Goal: Task Accomplishment & Management: Use online tool/utility

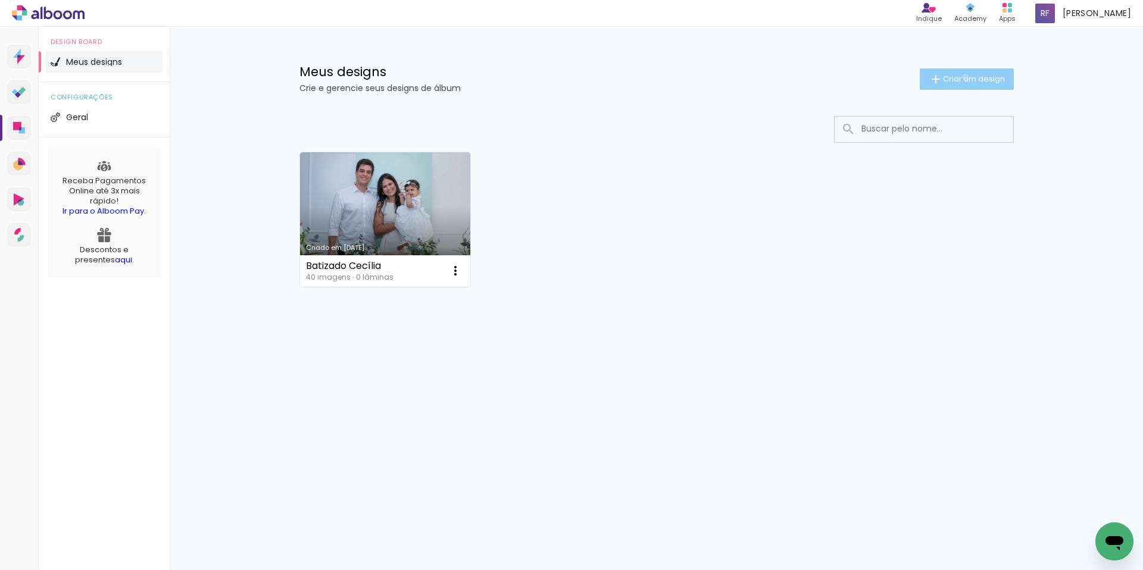
click at [962, 77] on span "Criar um design" at bounding box center [974, 79] width 62 height 8
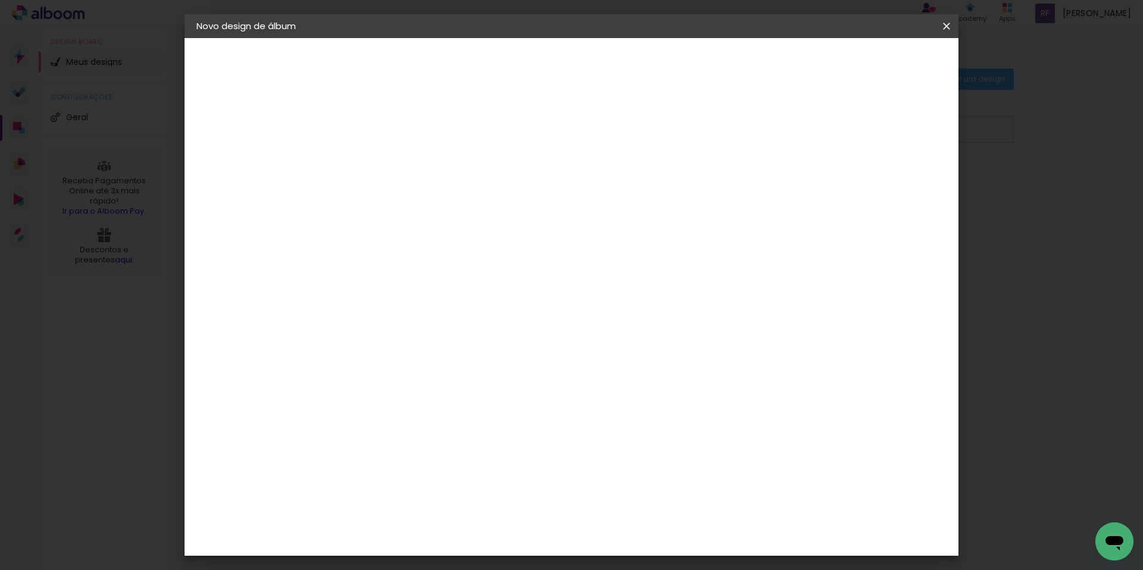
click at [391, 166] on input at bounding box center [391, 160] width 0 height 18
type input "Simchat Bat da Cecília"
type paper-input "Simchat Bat da Cecília"
click at [0, 0] on slot "Avançar" at bounding box center [0, 0] width 0 height 0
click at [424, 226] on input at bounding box center [421, 226] width 120 height 15
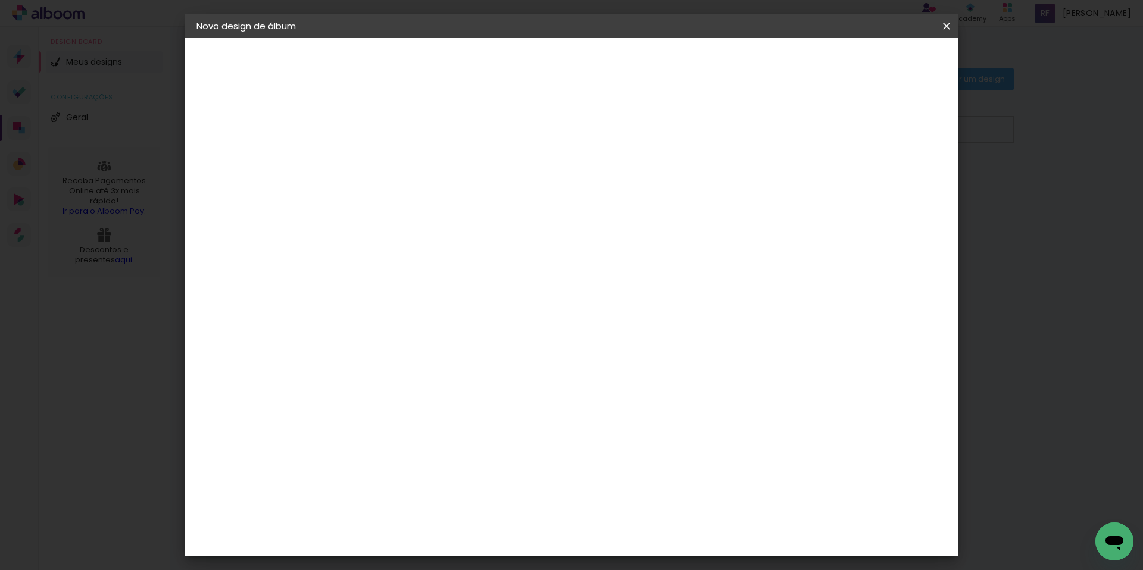
type input "sc"
type paper-input "sc"
click at [429, 312] on div "Schlosser" at bounding box center [405, 313] width 45 height 10
click at [429, 313] on div "Schlosser" at bounding box center [405, 313] width 45 height 10
click at [0, 0] on slot "Tamanho Livre" at bounding box center [0, 0] width 0 height 0
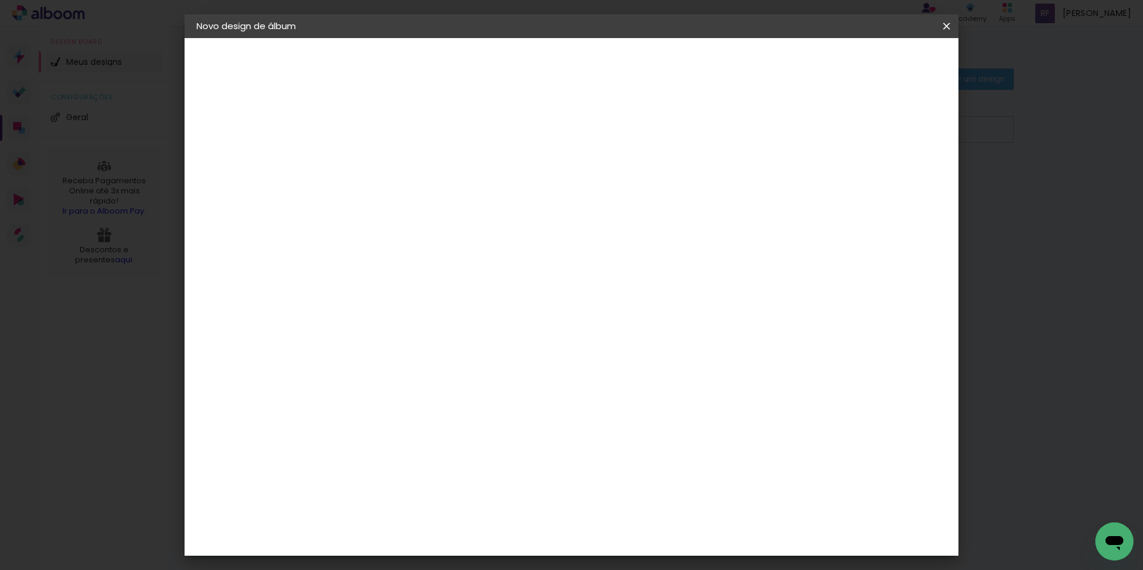
click at [0, 0] on slot "Tamanho Livre" at bounding box center [0, 0] width 0 height 0
click at [429, 317] on div "Schlosser" at bounding box center [405, 313] width 45 height 10
click at [0, 0] on slot "Avançar" at bounding box center [0, 0] width 0 height 0
click at [471, 490] on span "25 × 25" at bounding box center [443, 506] width 55 height 32
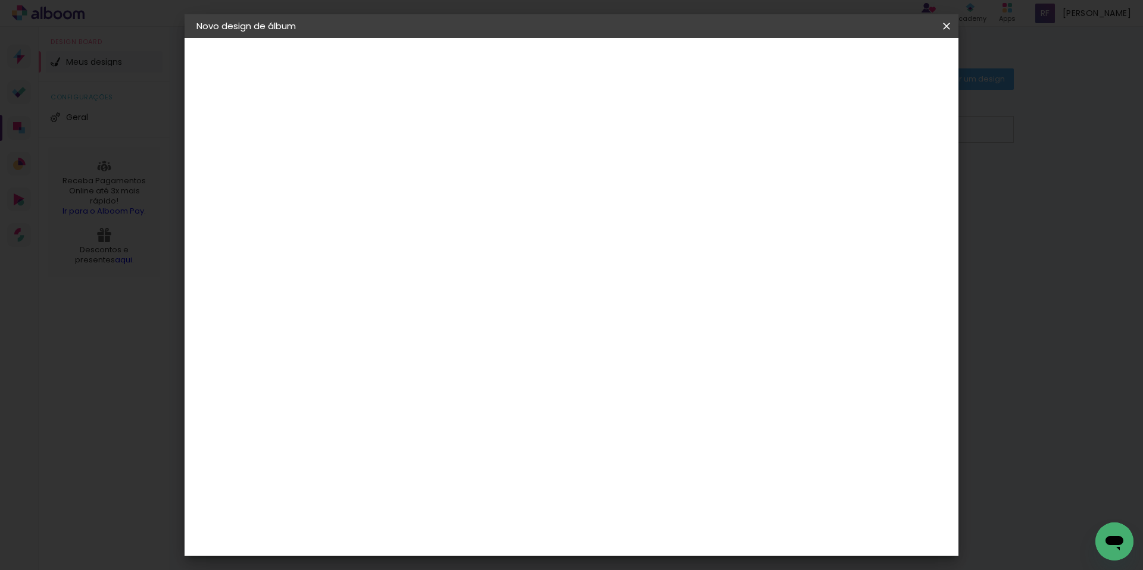
click at [585, 54] on paper-button "Avançar" at bounding box center [556, 63] width 58 height 20
click at [805, 127] on div at bounding box center [799, 128] width 11 height 11
type paper-checkbox "on"
click at [872, 65] on span "Iniciar design" at bounding box center [845, 63] width 54 height 8
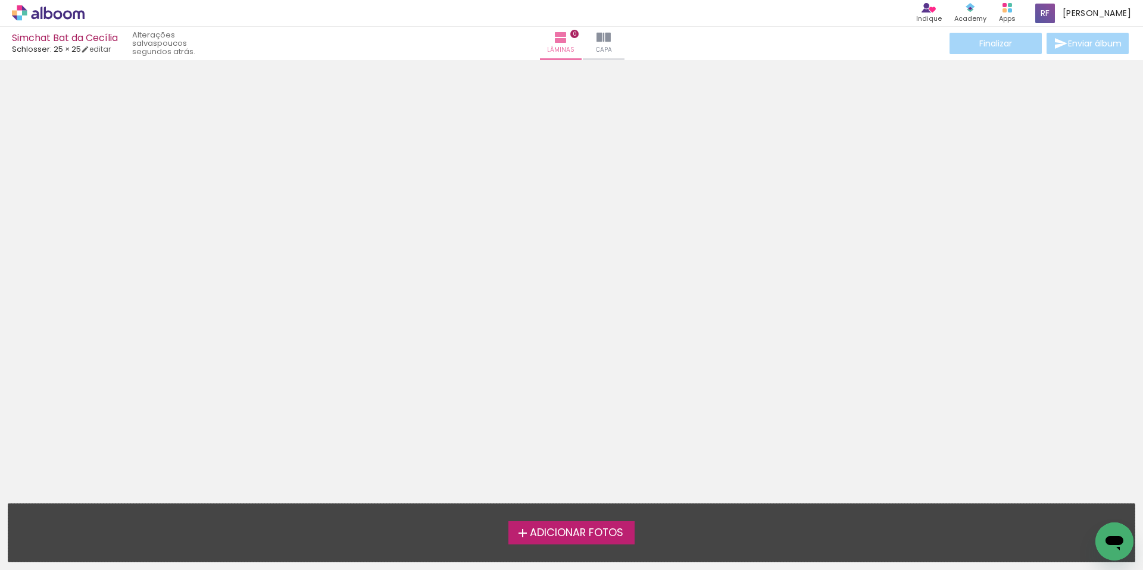
click at [604, 533] on span "Adicionar Fotos" at bounding box center [576, 533] width 93 height 11
click at [0, 0] on input "file" at bounding box center [0, 0] width 0 height 0
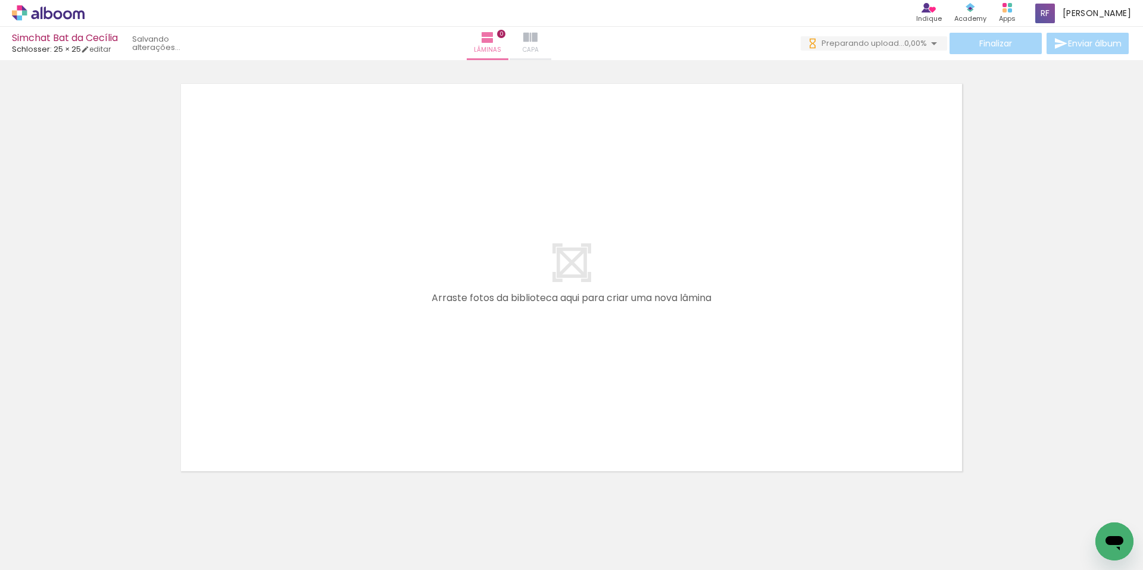
click at [537, 43] on iron-icon at bounding box center [530, 37] width 14 height 14
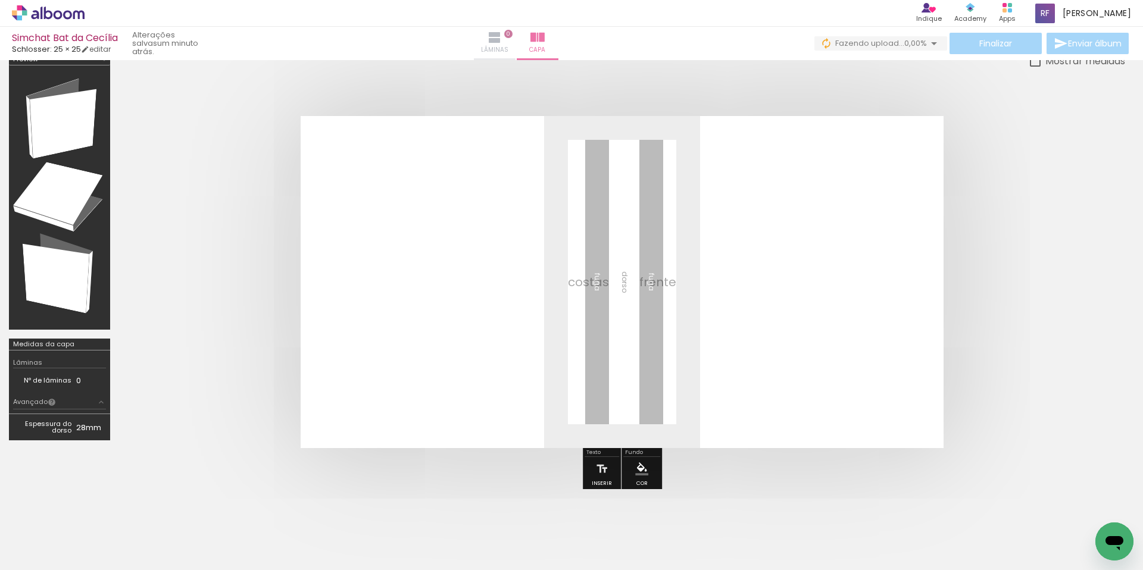
click at [508, 46] on span "Lâminas" at bounding box center [494, 50] width 27 height 11
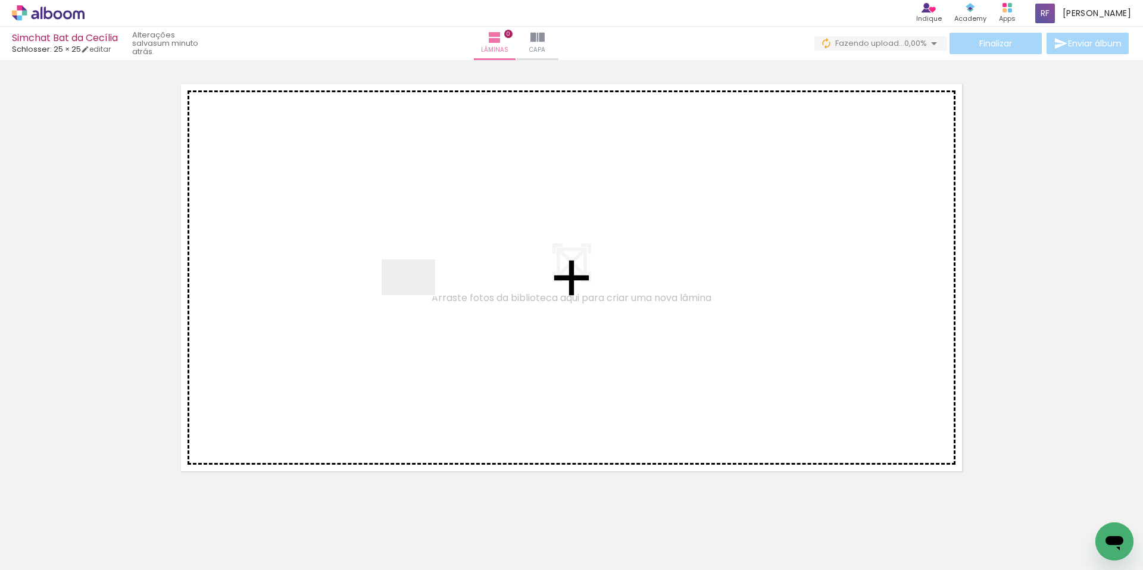
drag, startPoint x: 123, startPoint y: 542, endPoint x: 427, endPoint y: 287, distance: 397.1
click at [427, 287] on quentale-workspace at bounding box center [571, 285] width 1143 height 570
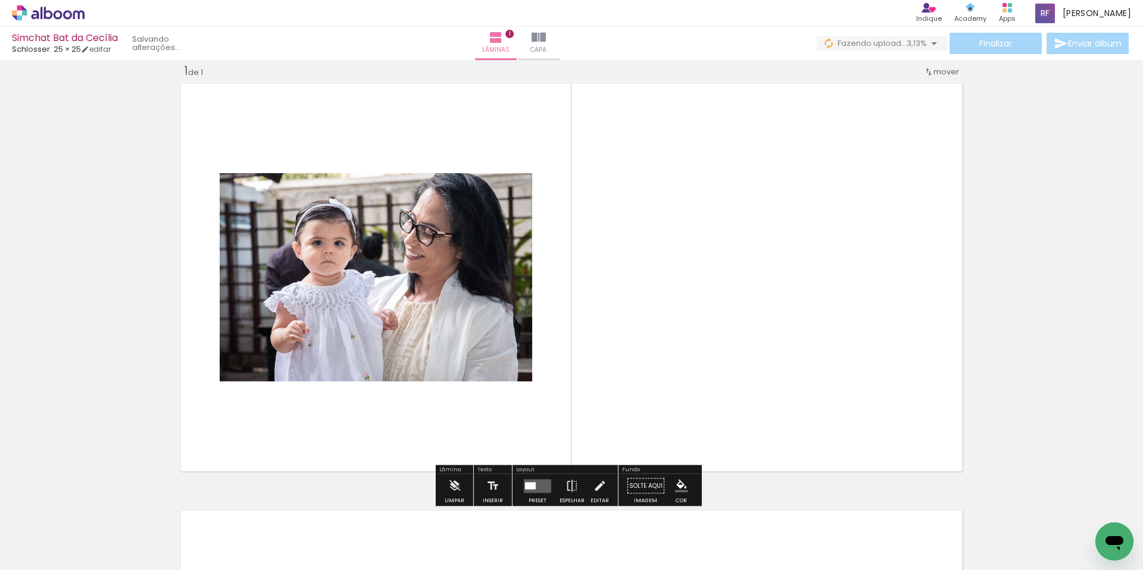
scroll to position [15, 0]
click at [569, 484] on iron-icon at bounding box center [571, 486] width 13 height 24
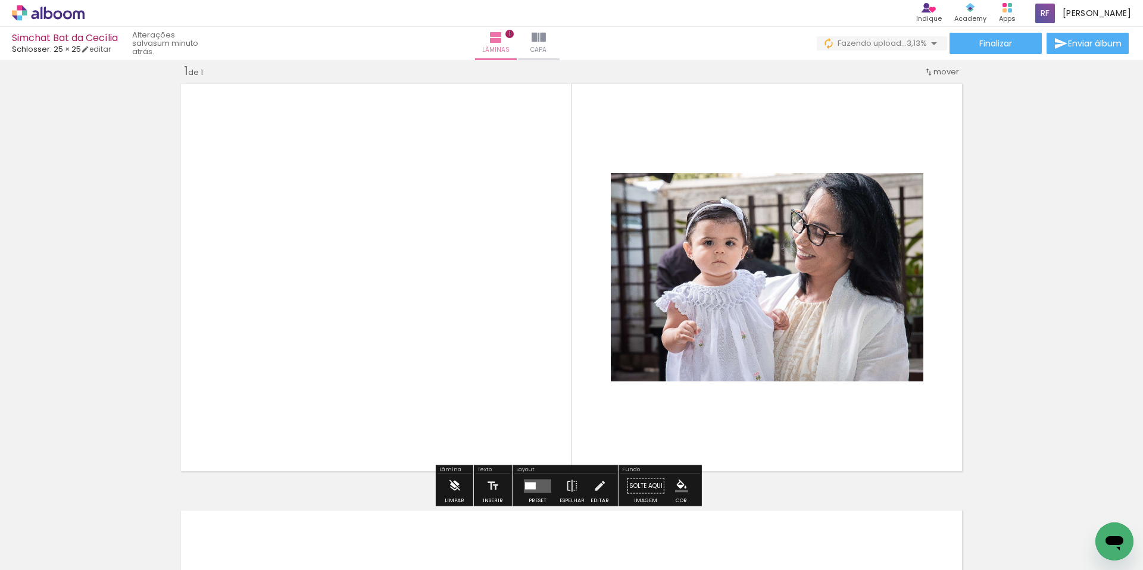
click at [455, 484] on iron-icon at bounding box center [454, 486] width 13 height 24
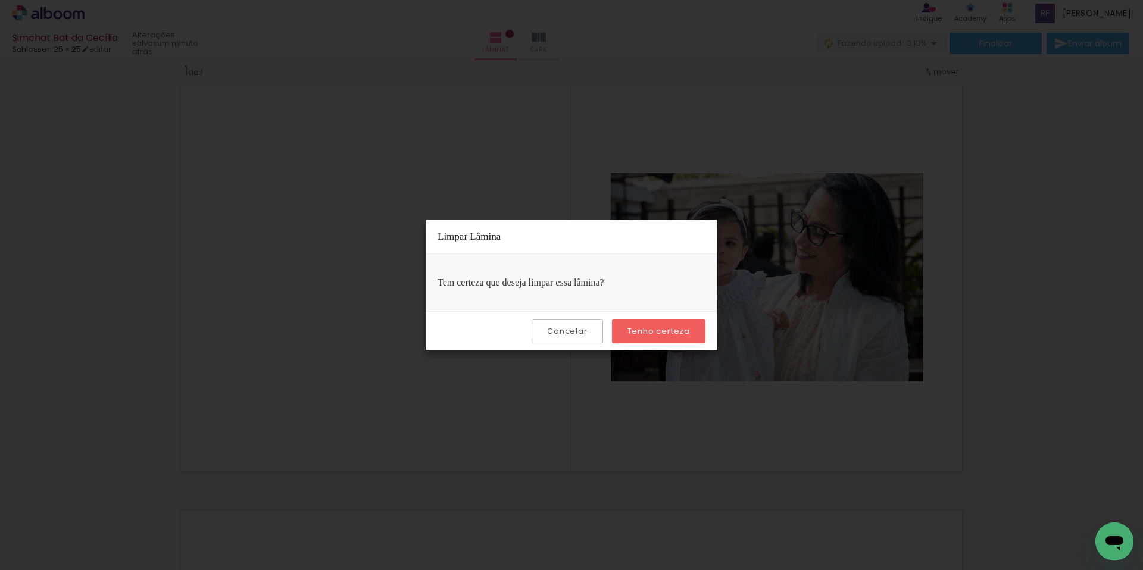
click at [0, 0] on slot "Tenho certeza" at bounding box center [0, 0] width 0 height 0
click at [0, 0] on slot "Cancelar" at bounding box center [0, 0] width 0 height 0
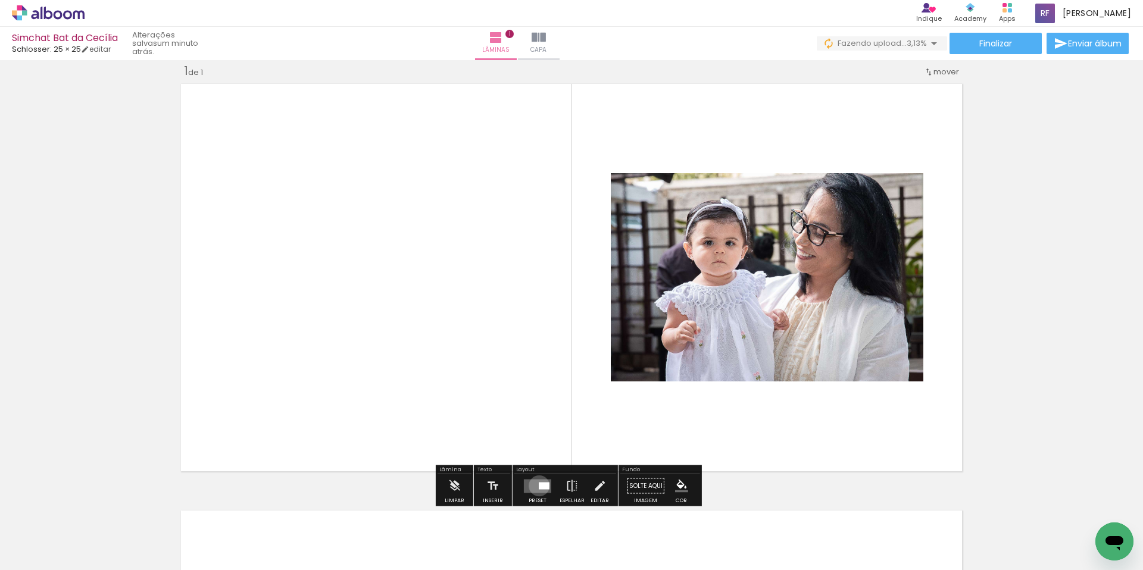
click at [539, 486] on div at bounding box center [544, 485] width 11 height 7
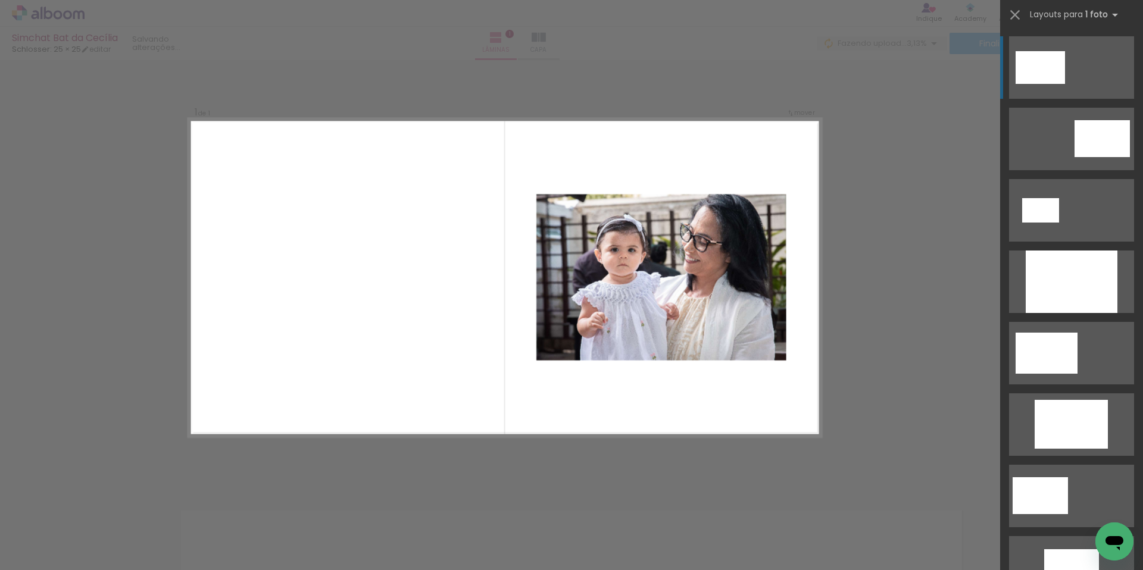
click at [1037, 74] on div at bounding box center [1039, 67] width 49 height 33
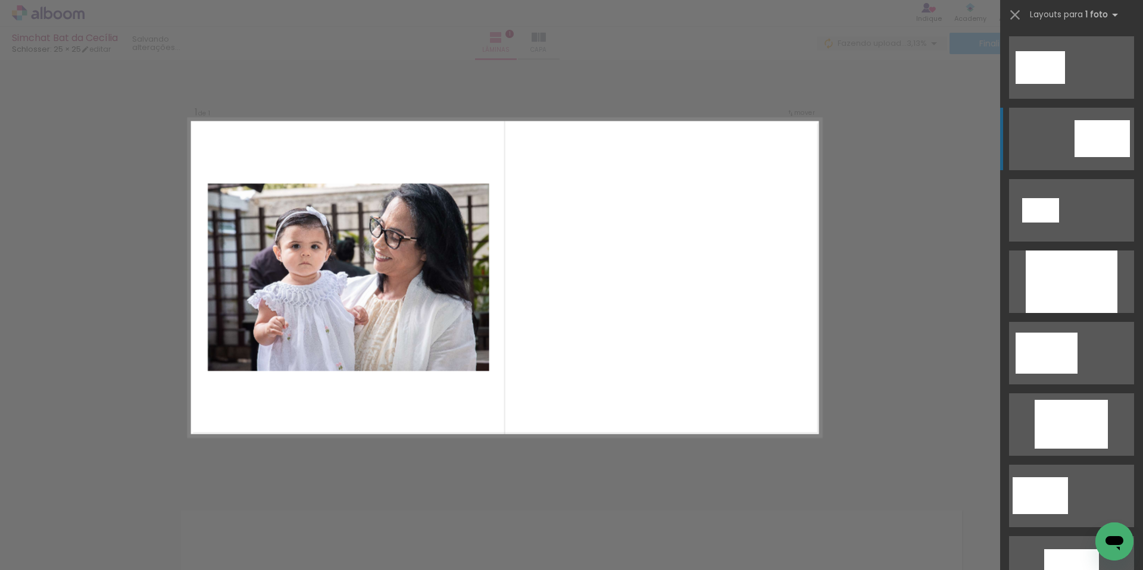
click at [1096, 140] on div at bounding box center [1101, 138] width 55 height 37
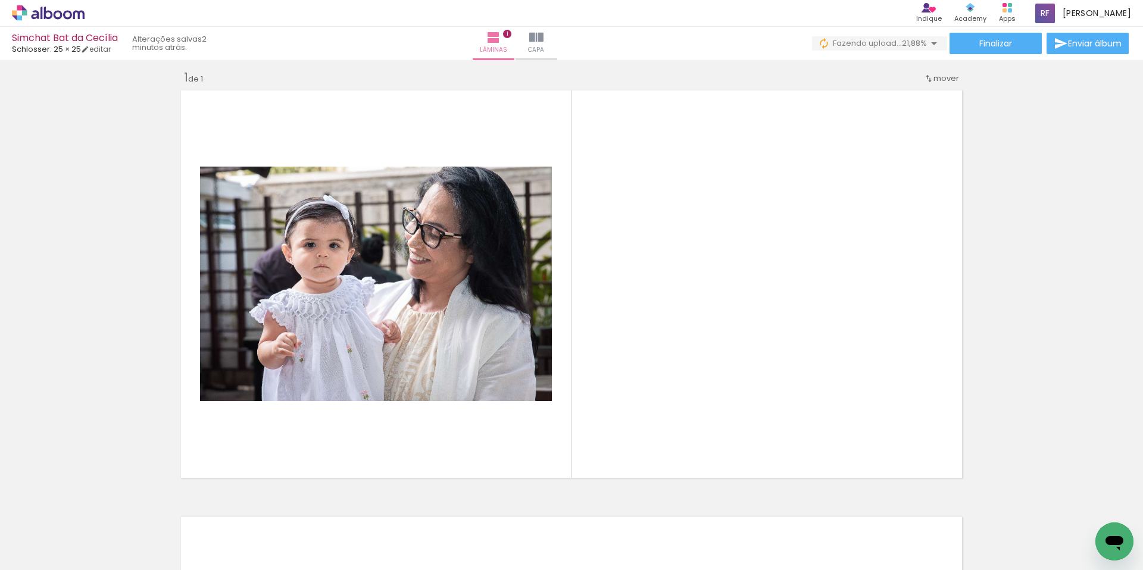
scroll to position [0, 0]
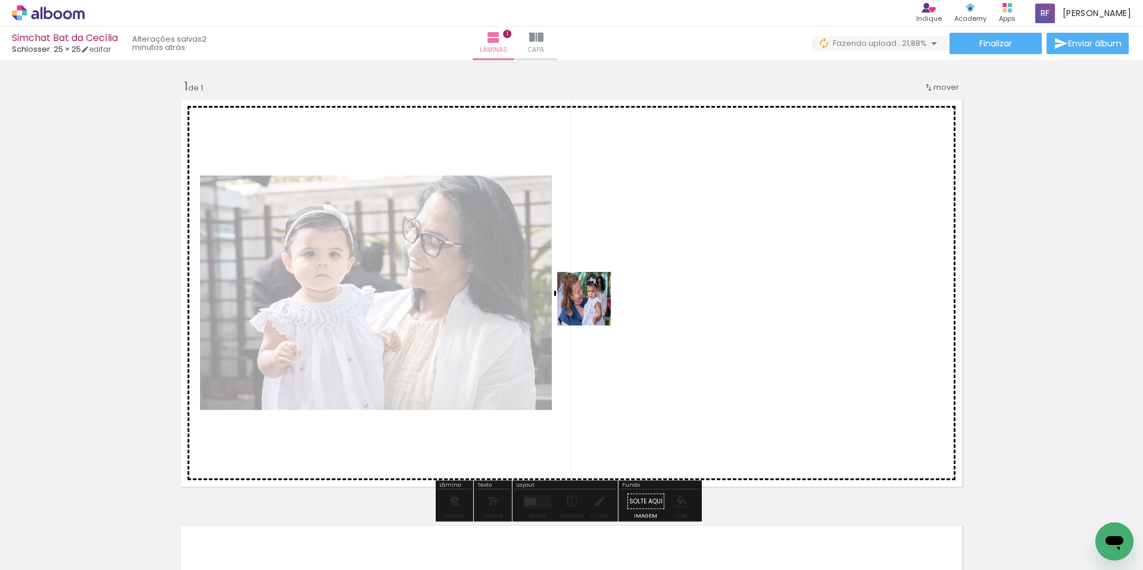
drag, startPoint x: 191, startPoint y: 540, endPoint x: 613, endPoint y: 301, distance: 484.8
click at [613, 301] on quentale-workspace at bounding box center [571, 285] width 1143 height 570
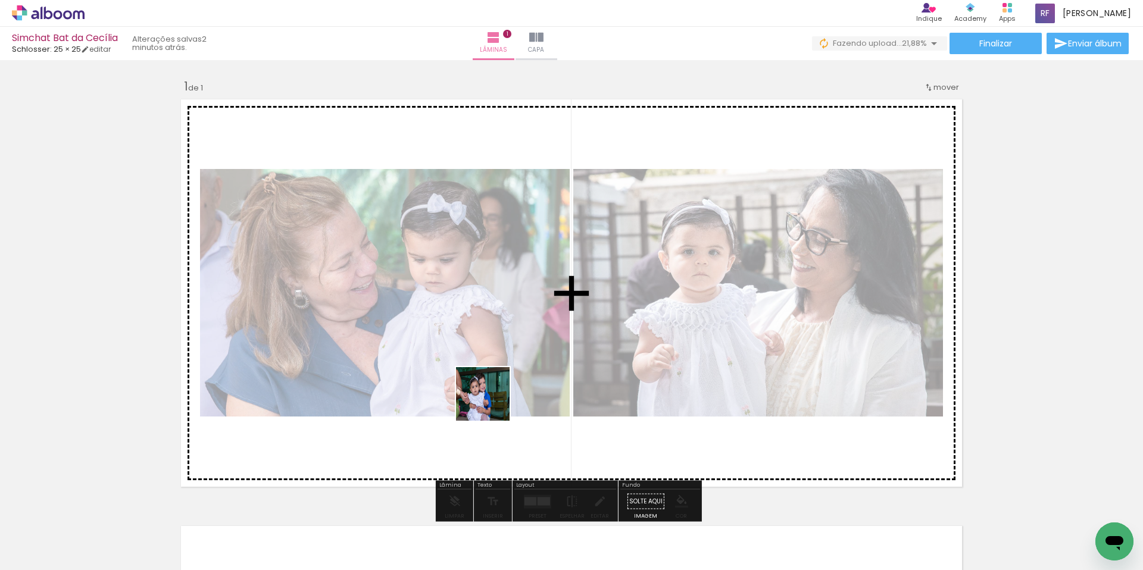
drag, startPoint x: 263, startPoint y: 537, endPoint x: 523, endPoint y: 392, distance: 297.4
click at [523, 392] on quentale-workspace at bounding box center [571, 285] width 1143 height 570
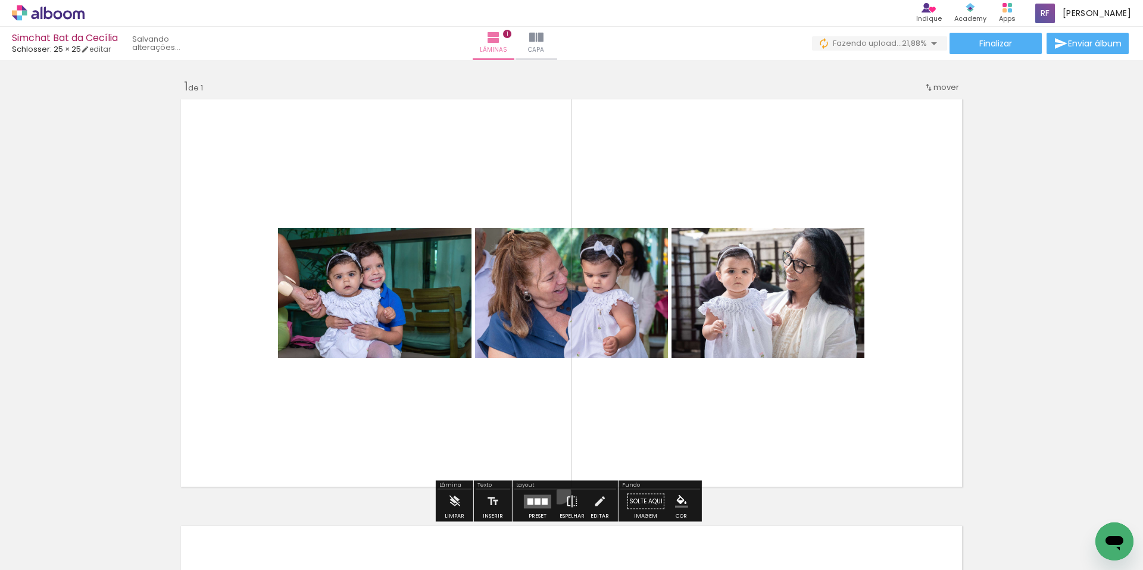
click at [556, 493] on paper-button "Espelhar" at bounding box center [571, 505] width 31 height 30
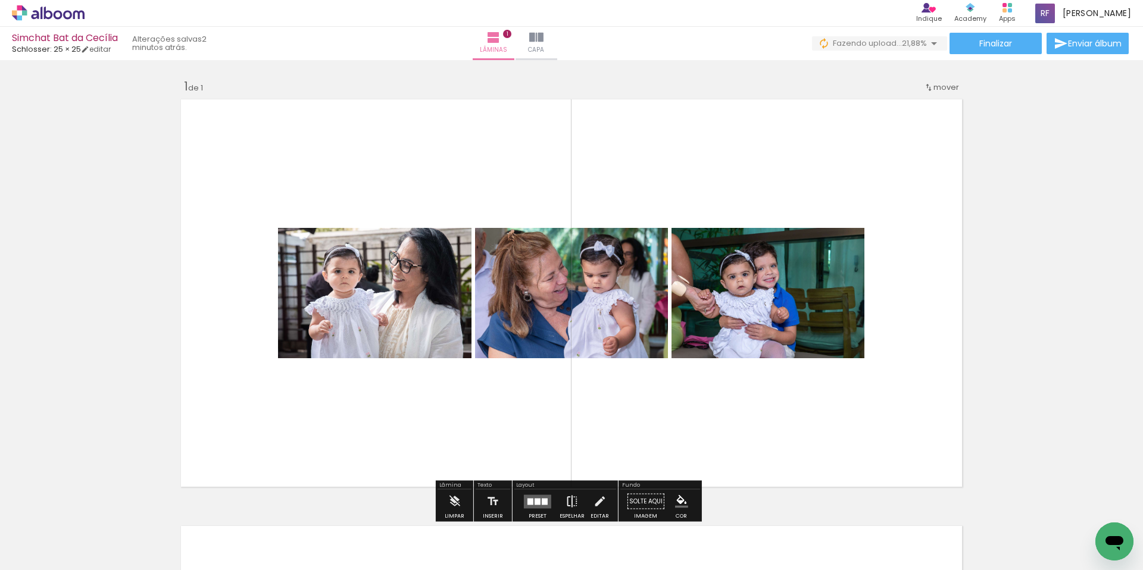
click at [556, 493] on paper-button "Espelhar" at bounding box center [571, 505] width 31 height 30
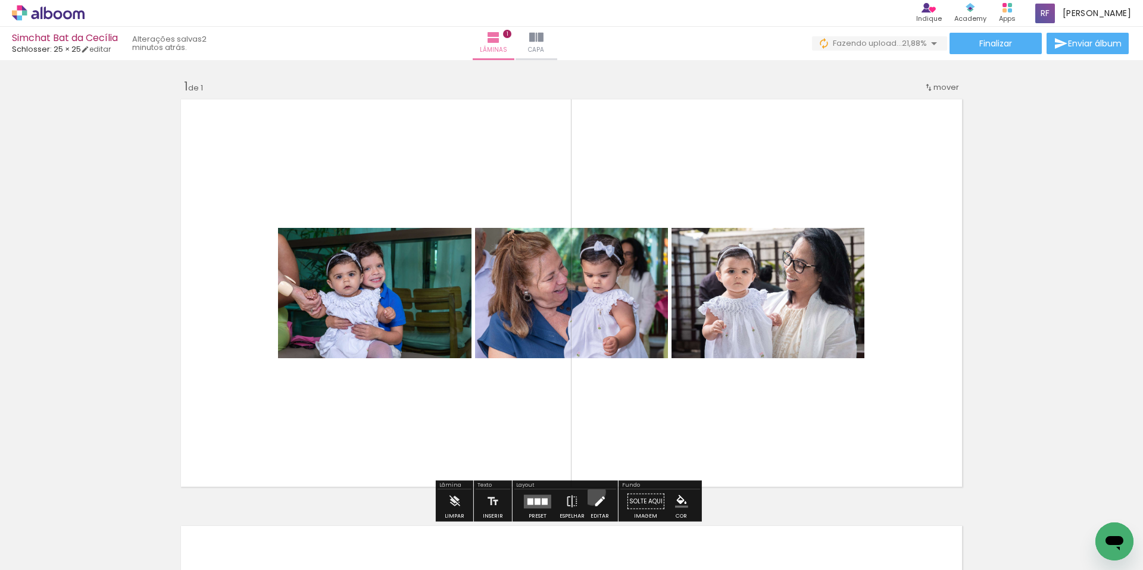
click at [593, 492] on iron-icon at bounding box center [599, 502] width 13 height 24
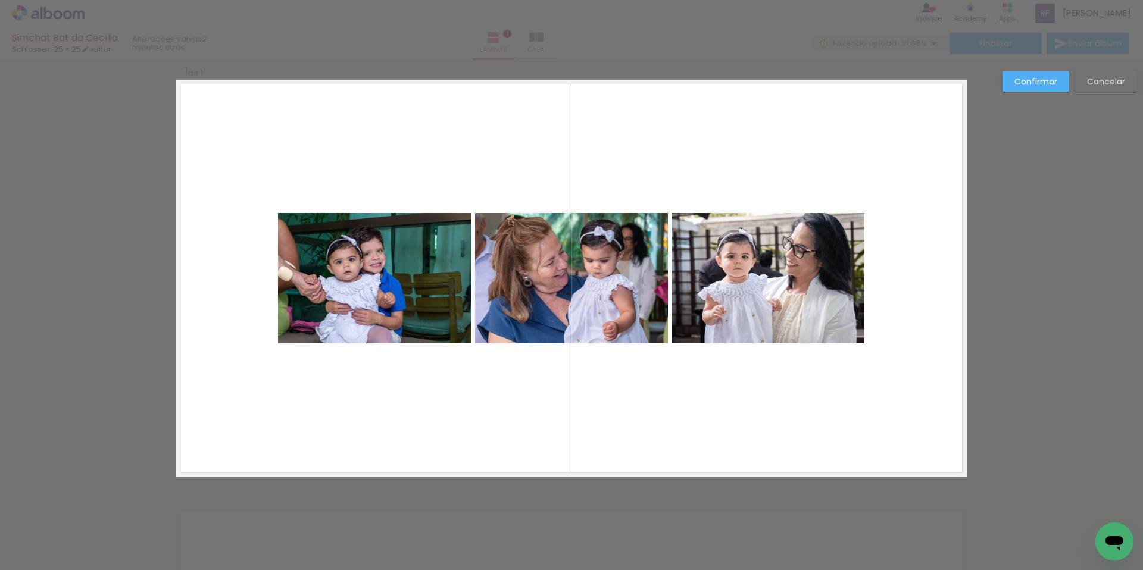
scroll to position [15, 0]
click at [1039, 356] on div "Confirmar Cancelar" at bounding box center [571, 486] width 1143 height 882
click at [1108, 88] on paper-button "Cancelar" at bounding box center [1106, 81] width 62 height 20
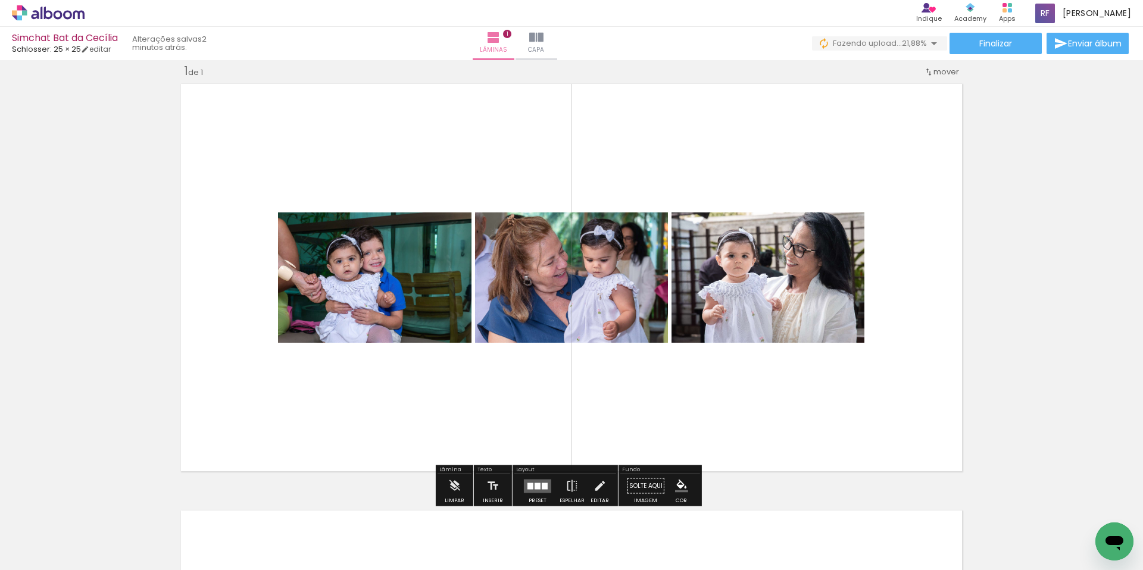
click at [536, 485] on div at bounding box center [537, 486] width 6 height 7
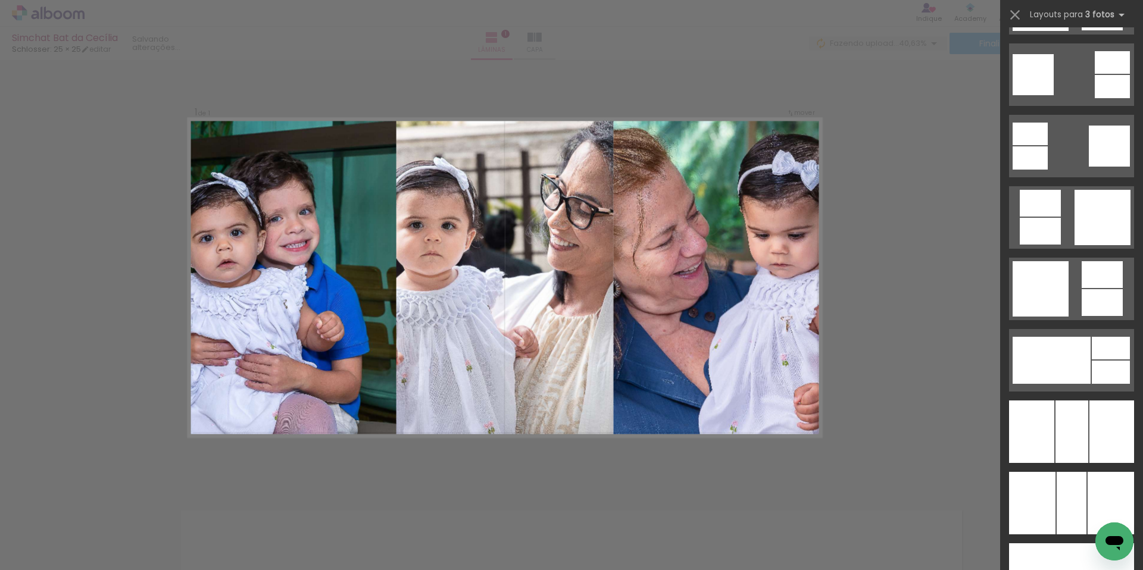
scroll to position [3782, 0]
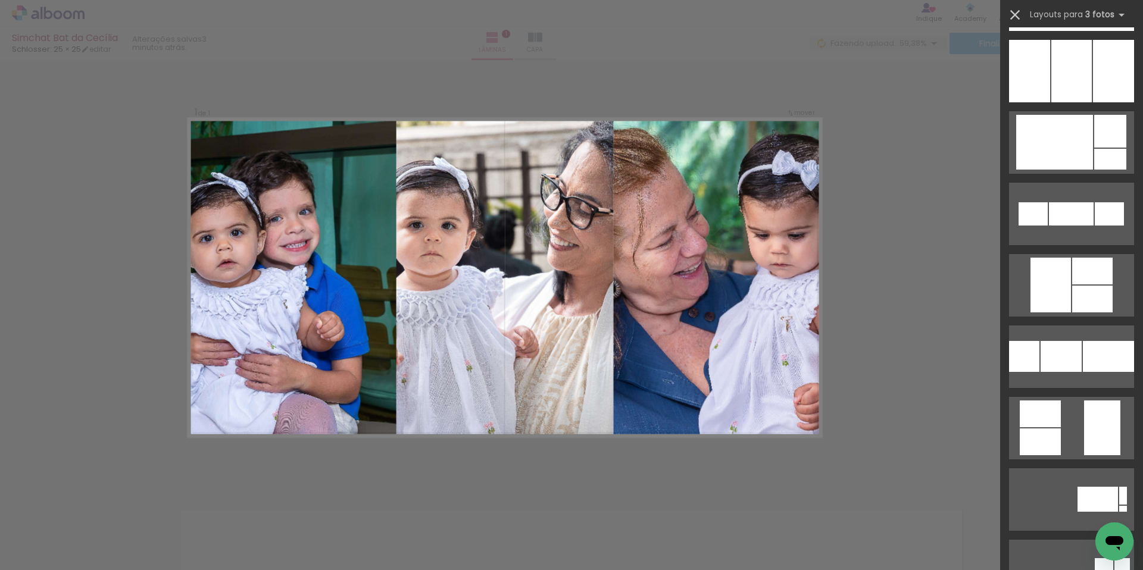
click at [1018, 13] on iron-icon at bounding box center [1014, 15] width 17 height 17
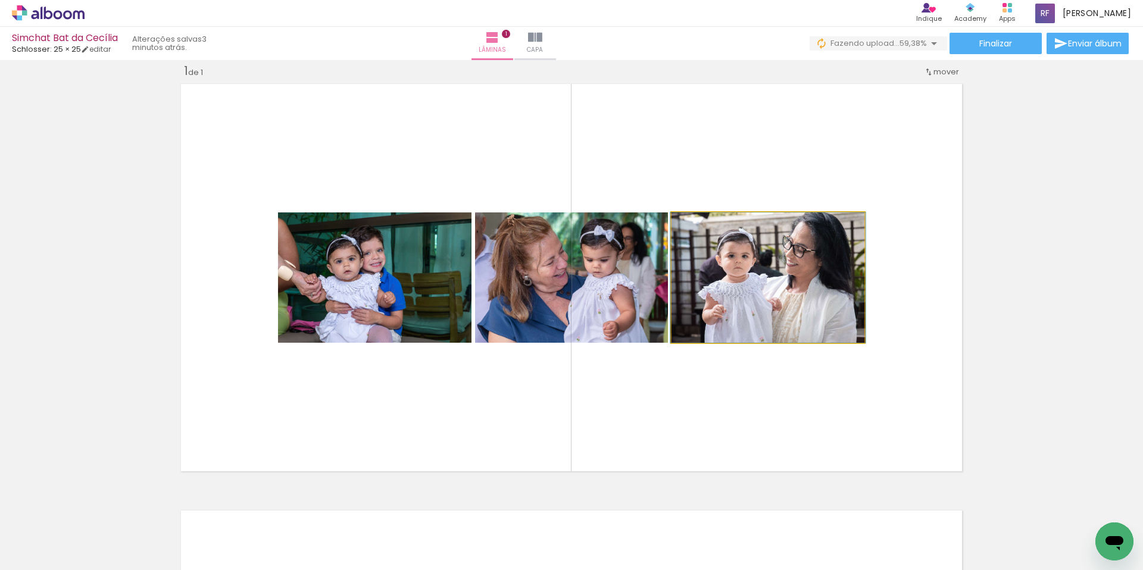
click at [789, 289] on quentale-photo at bounding box center [767, 277] width 193 height 130
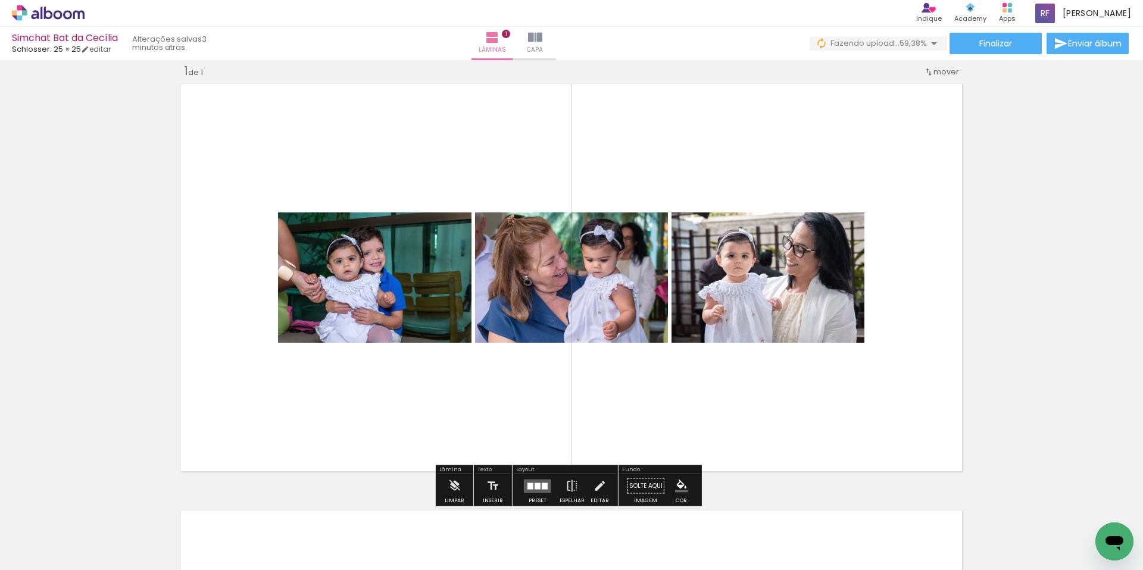
click at [624, 274] on quentale-photo at bounding box center [571, 277] width 193 height 130
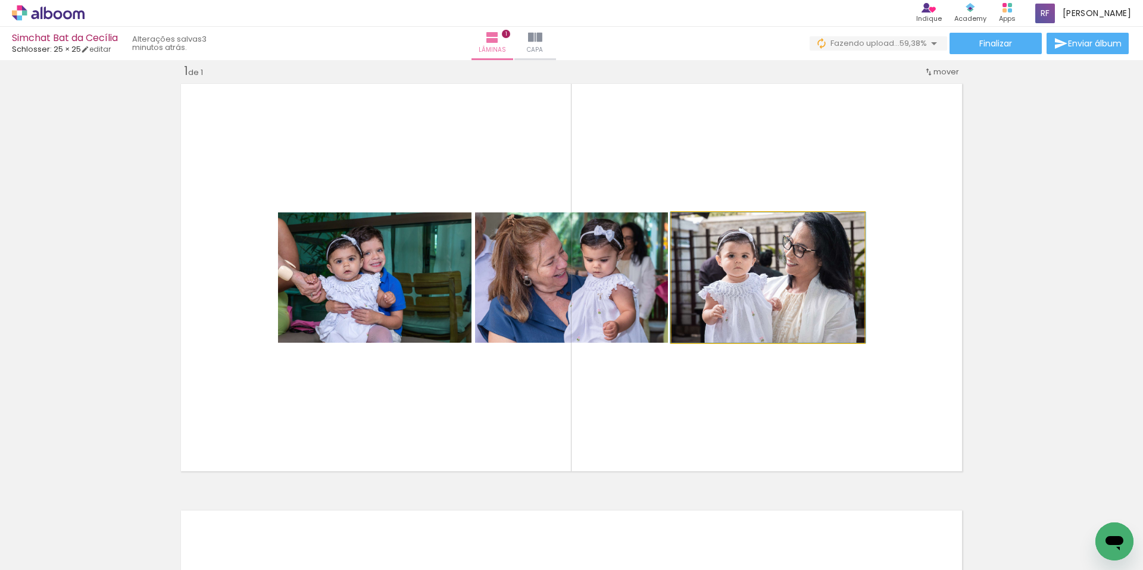
click at [720, 279] on quentale-photo at bounding box center [767, 277] width 193 height 130
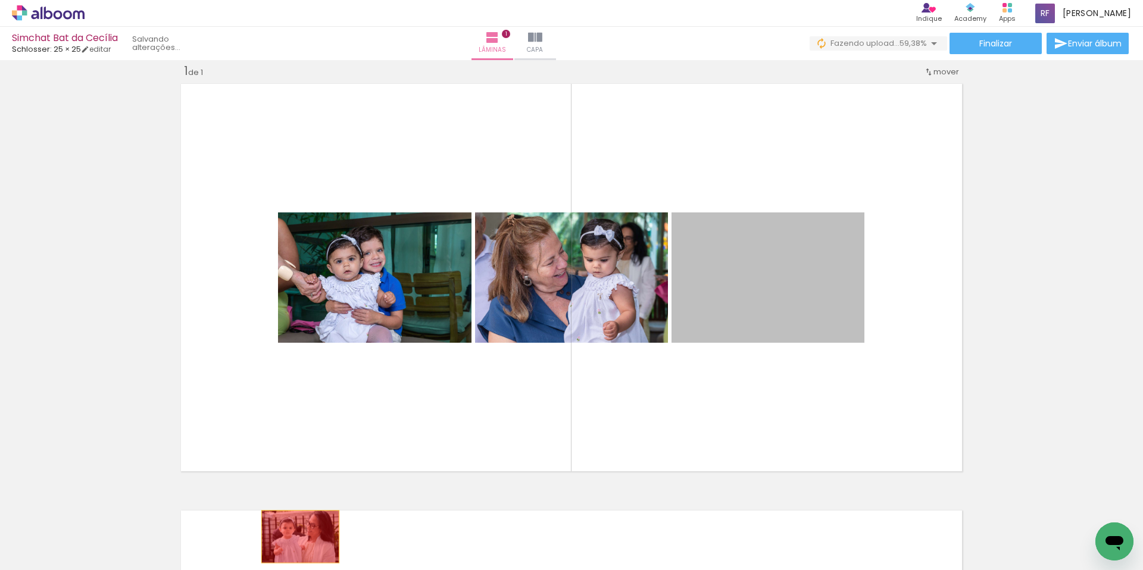
drag, startPoint x: 733, startPoint y: 259, endPoint x: 295, endPoint y: 542, distance: 522.2
click at [295, 542] on quentale-workspace at bounding box center [571, 285] width 1143 height 570
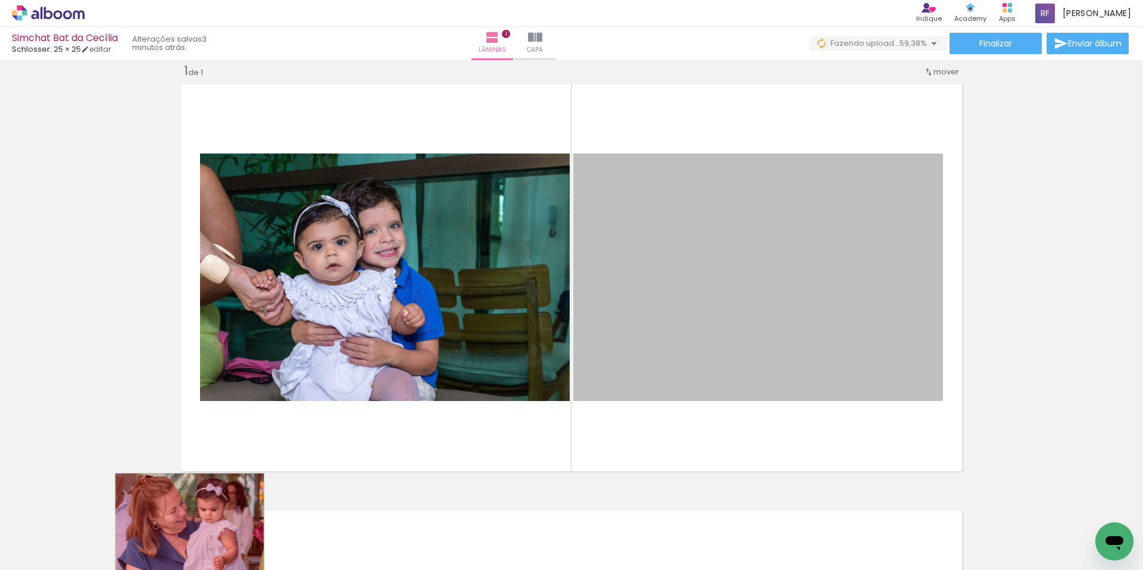
drag, startPoint x: 650, startPoint y: 306, endPoint x: 221, endPoint y: 496, distance: 468.7
click at [185, 523] on quentale-workspace at bounding box center [571, 285] width 1143 height 570
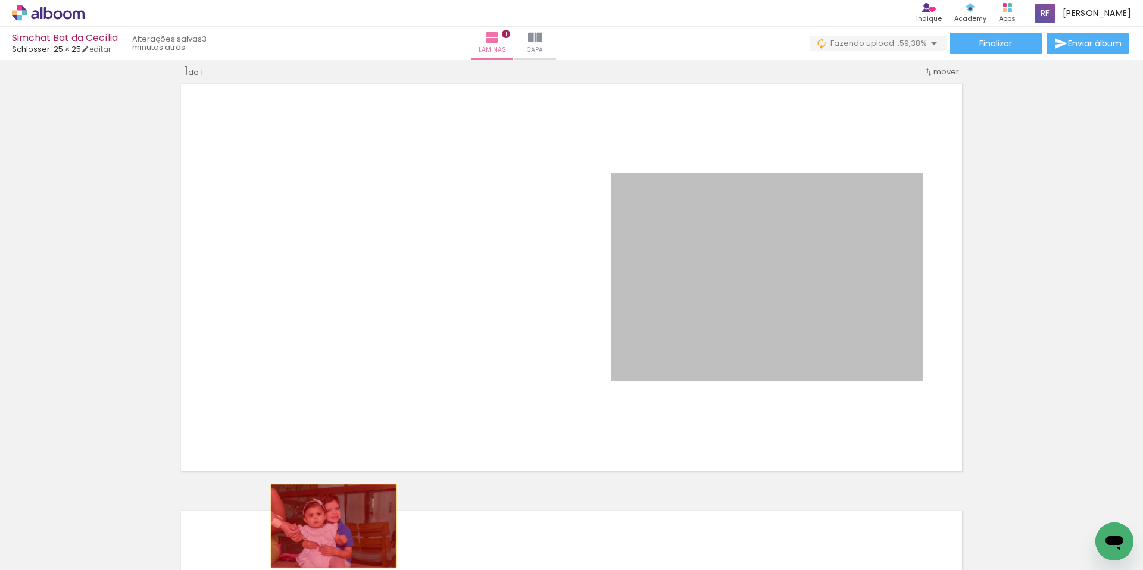
drag, startPoint x: 737, startPoint y: 298, endPoint x: 274, endPoint y: 541, distance: 522.9
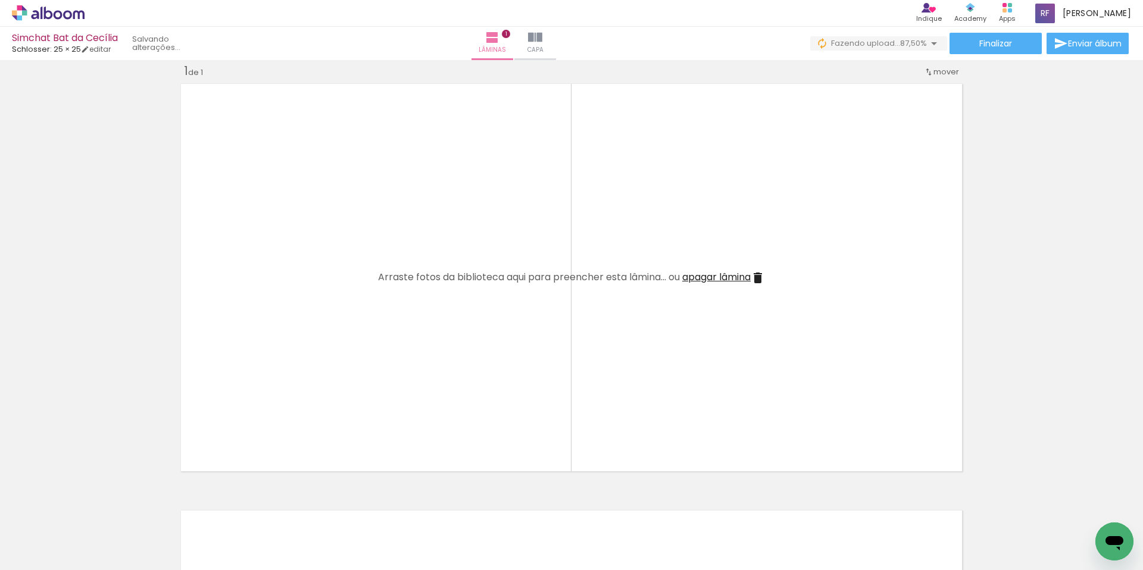
click at [415, 155] on quentale-layouter at bounding box center [571, 277] width 790 height 397
